Goal: Information Seeking & Learning: Learn about a topic

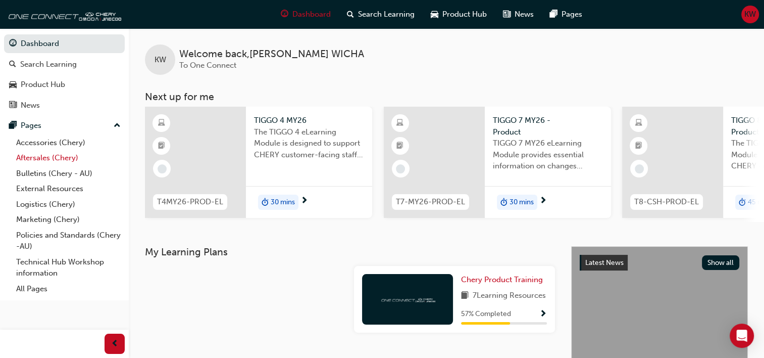
click at [47, 157] on link "Aftersales (Chery)" at bounding box center [68, 158] width 113 height 16
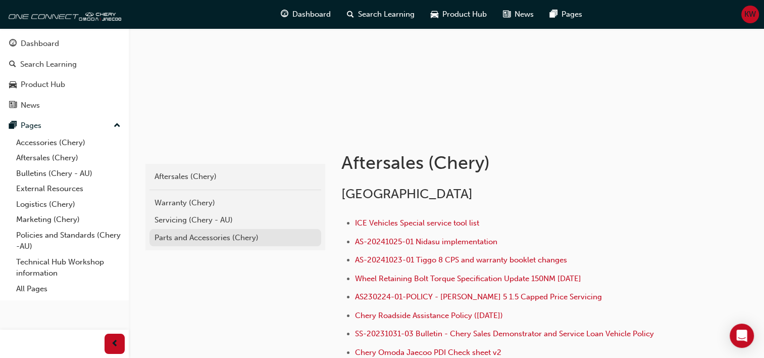
scroll to position [101, 0]
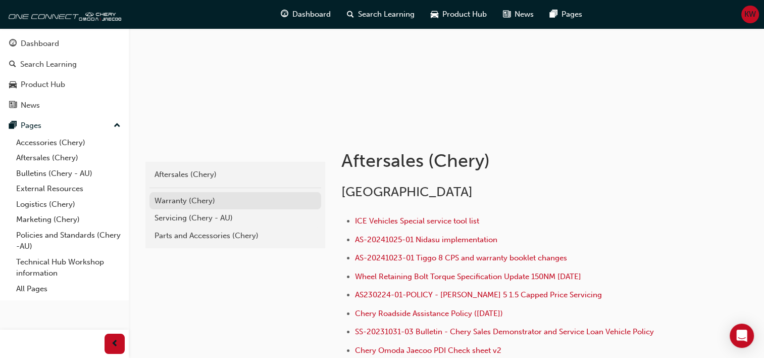
click at [180, 198] on div "Warranty (Chery)" at bounding box center [236, 201] width 162 height 12
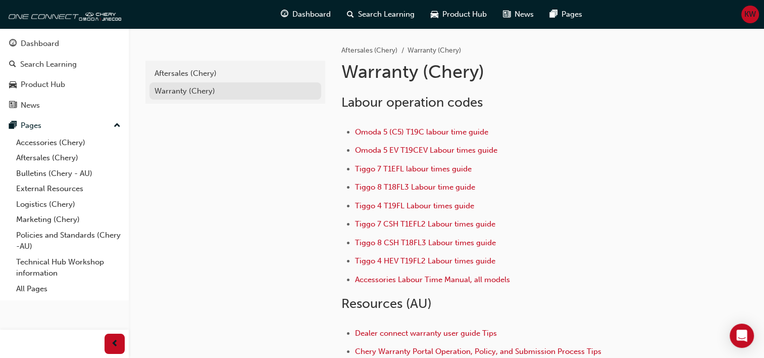
click at [172, 94] on div "Warranty (Chery)" at bounding box center [236, 91] width 162 height 12
click at [46, 157] on link "Aftersales (Chery)" at bounding box center [68, 158] width 113 height 16
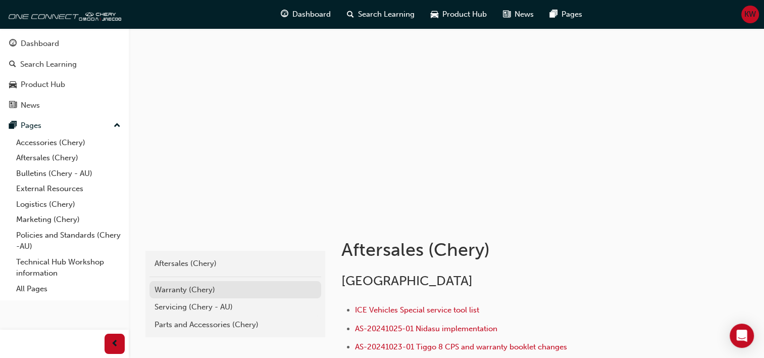
scroll to position [101, 0]
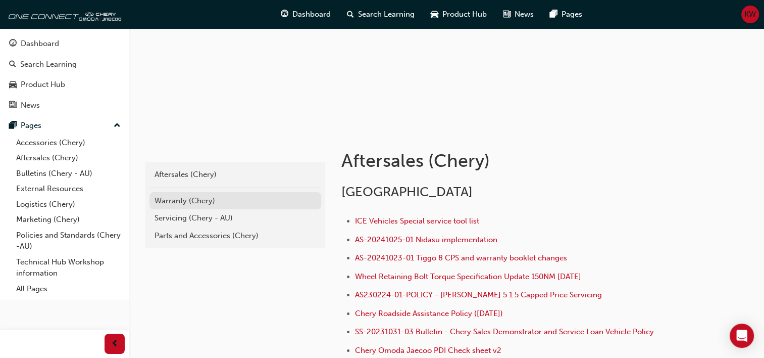
click at [178, 200] on div "Warranty (Chery)" at bounding box center [236, 201] width 162 height 12
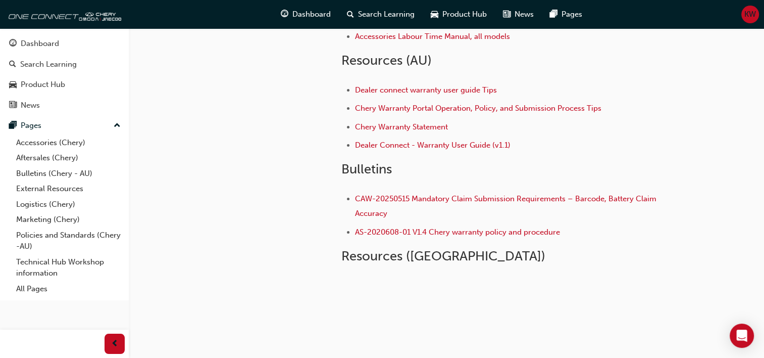
scroll to position [252, 0]
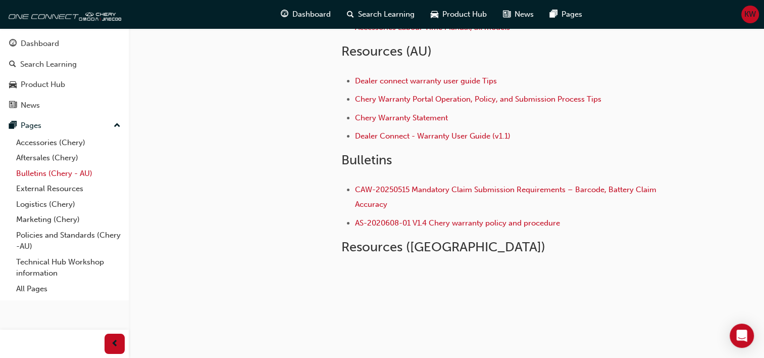
click at [64, 175] on link "Bulletins (Chery - AU)" at bounding box center [68, 174] width 113 height 16
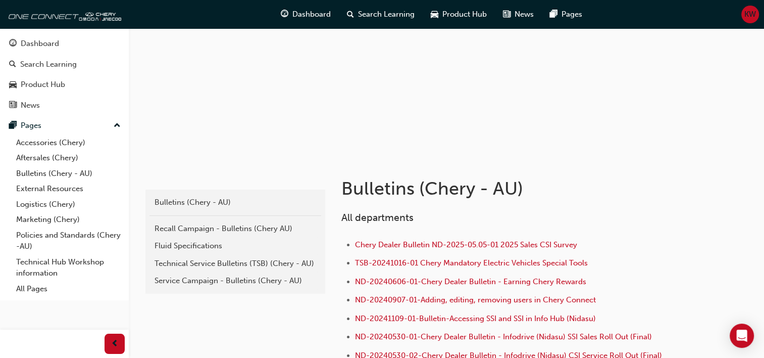
scroll to position [152, 0]
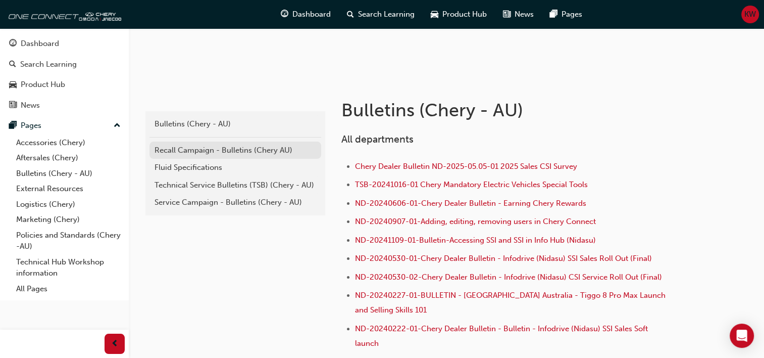
click at [240, 147] on div "Recall Campaign - Bulletins (Chery AU)" at bounding box center [236, 150] width 162 height 12
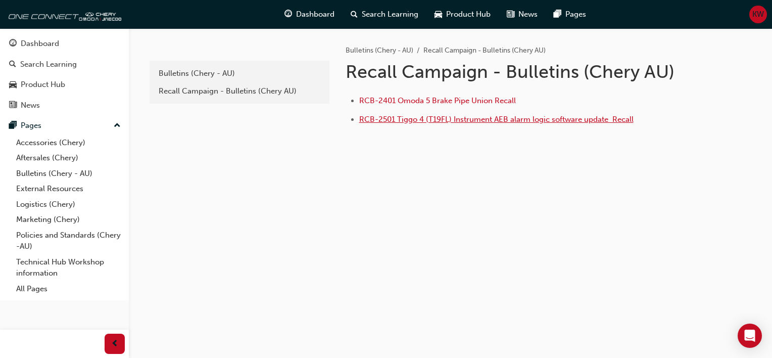
click at [428, 115] on span "RCB-2501 Tiggo 4 (T19FL) Instrument AEB alarm logic software update ﻿ Recall" at bounding box center [496, 119] width 274 height 9
